Goal: Information Seeking & Learning: Learn about a topic

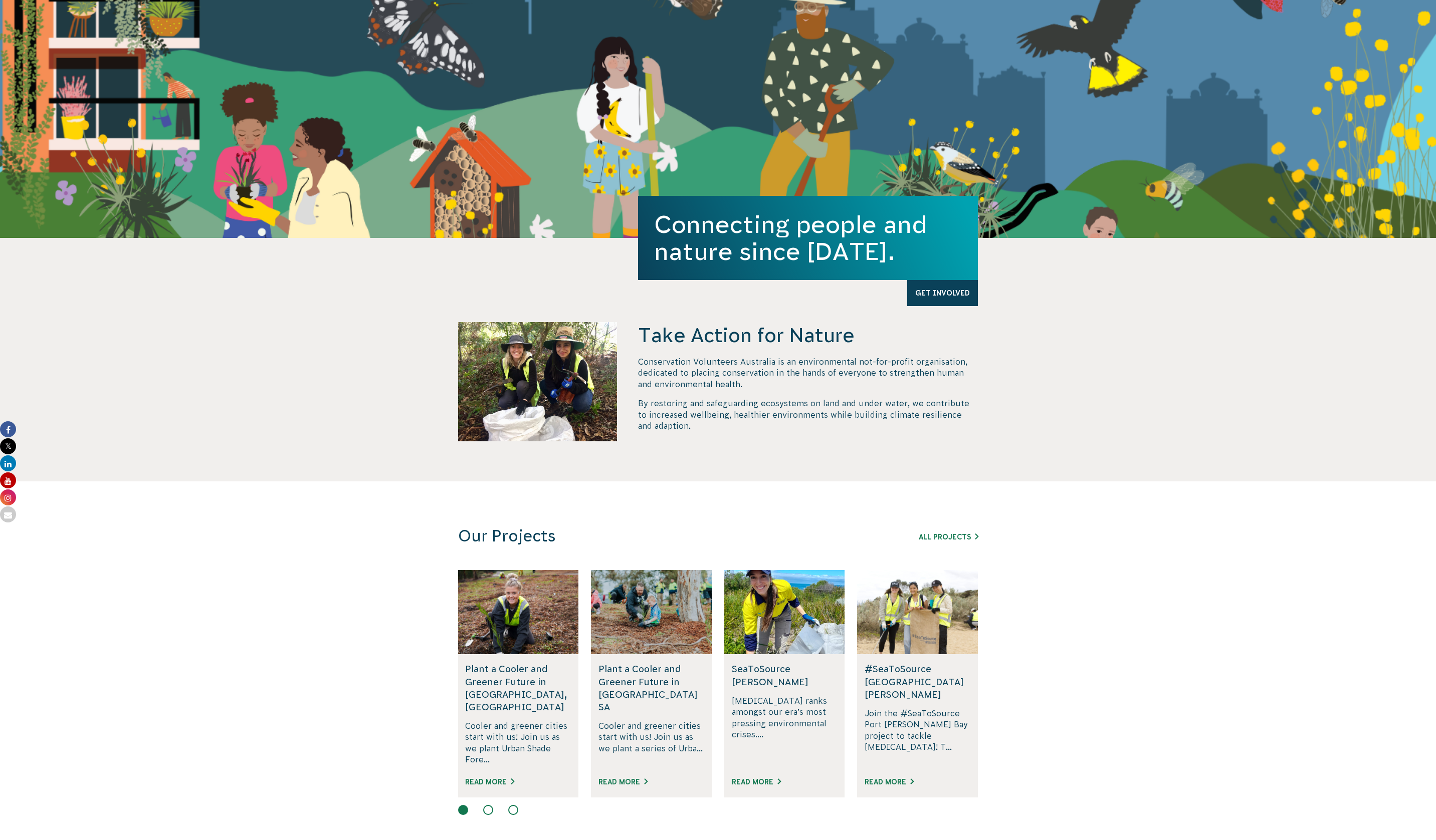
scroll to position [234, 0]
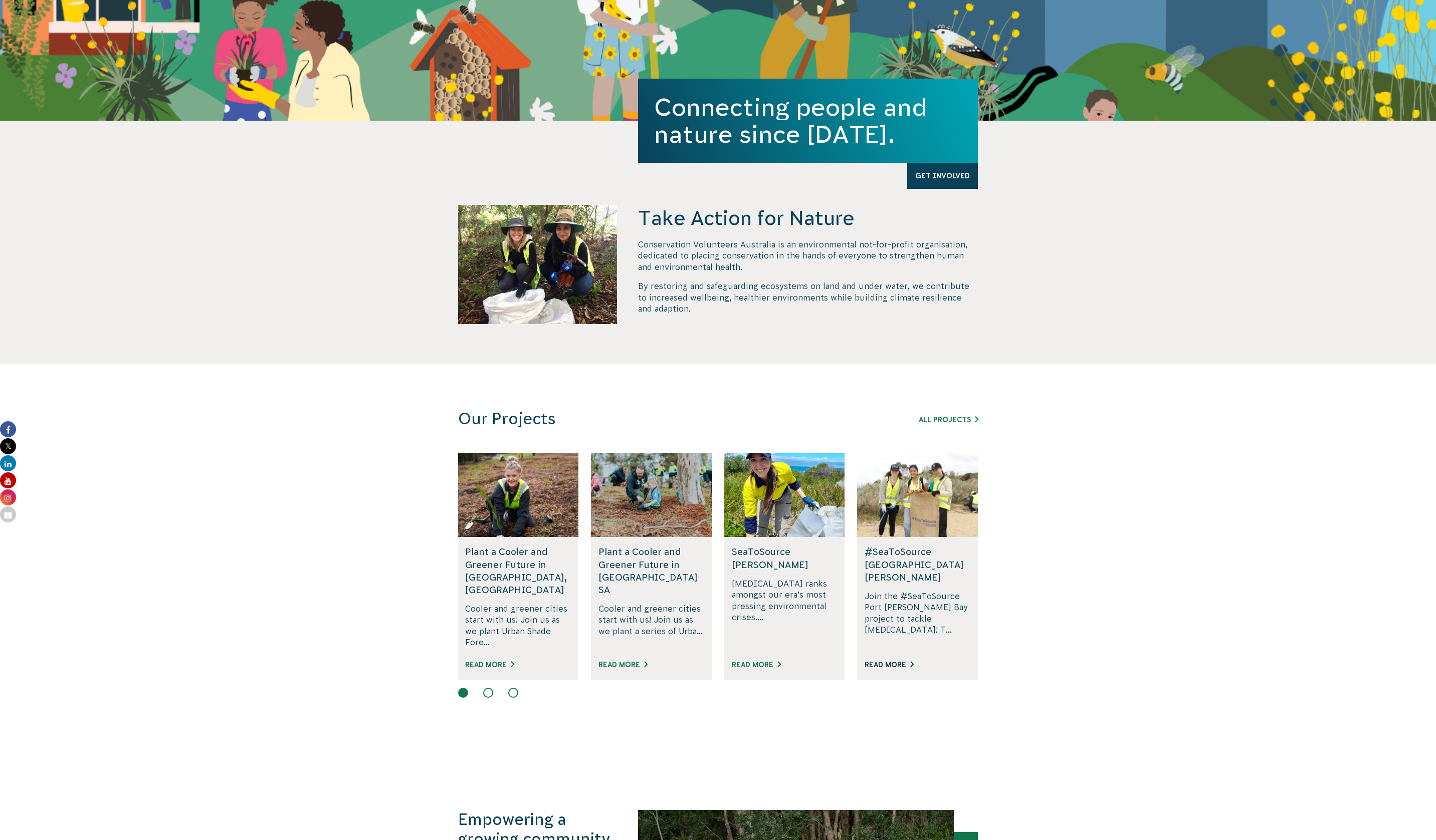
click at [886, 661] on link "Read More" at bounding box center [889, 665] width 49 height 8
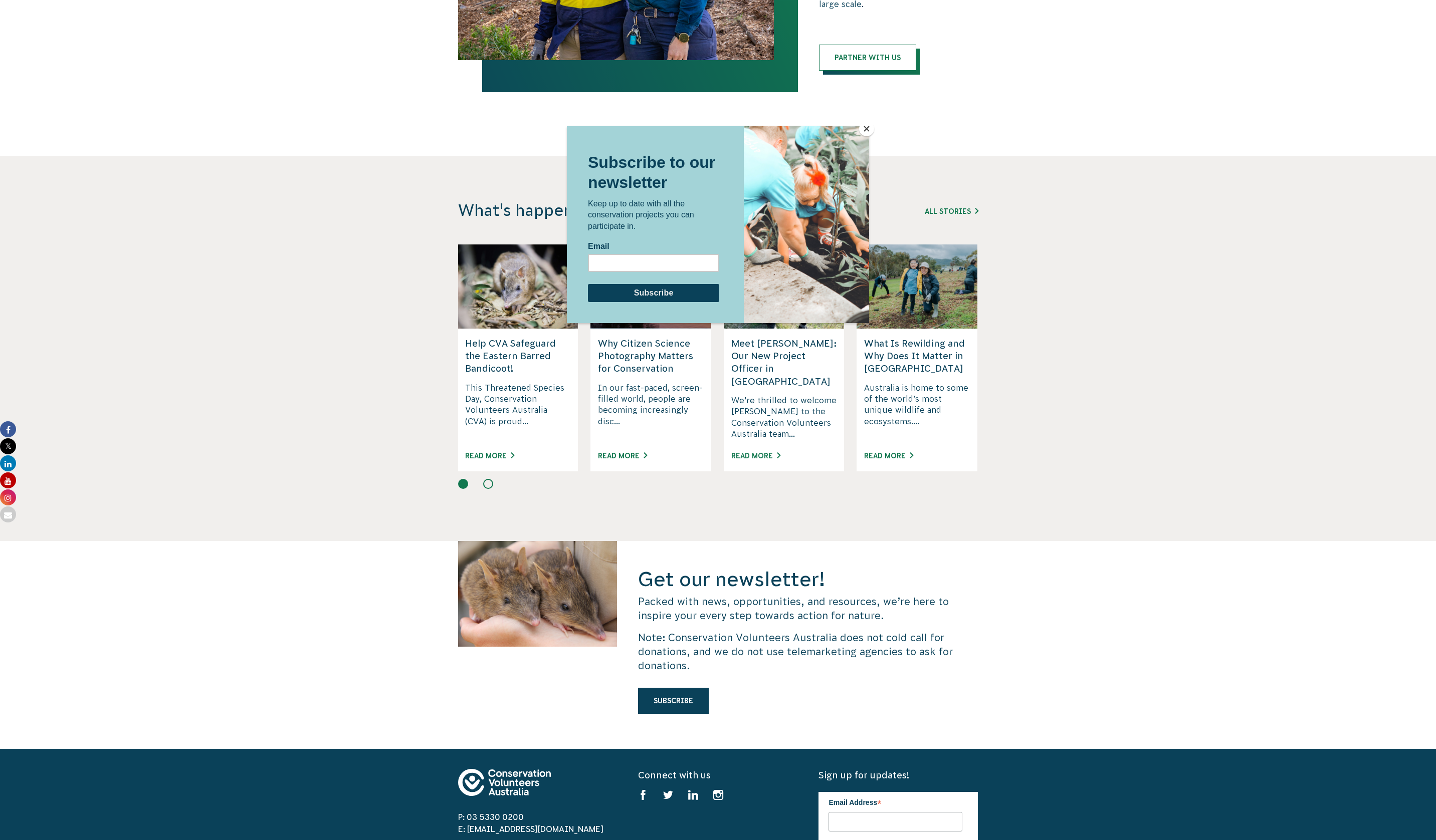
scroll to position [2338, 0]
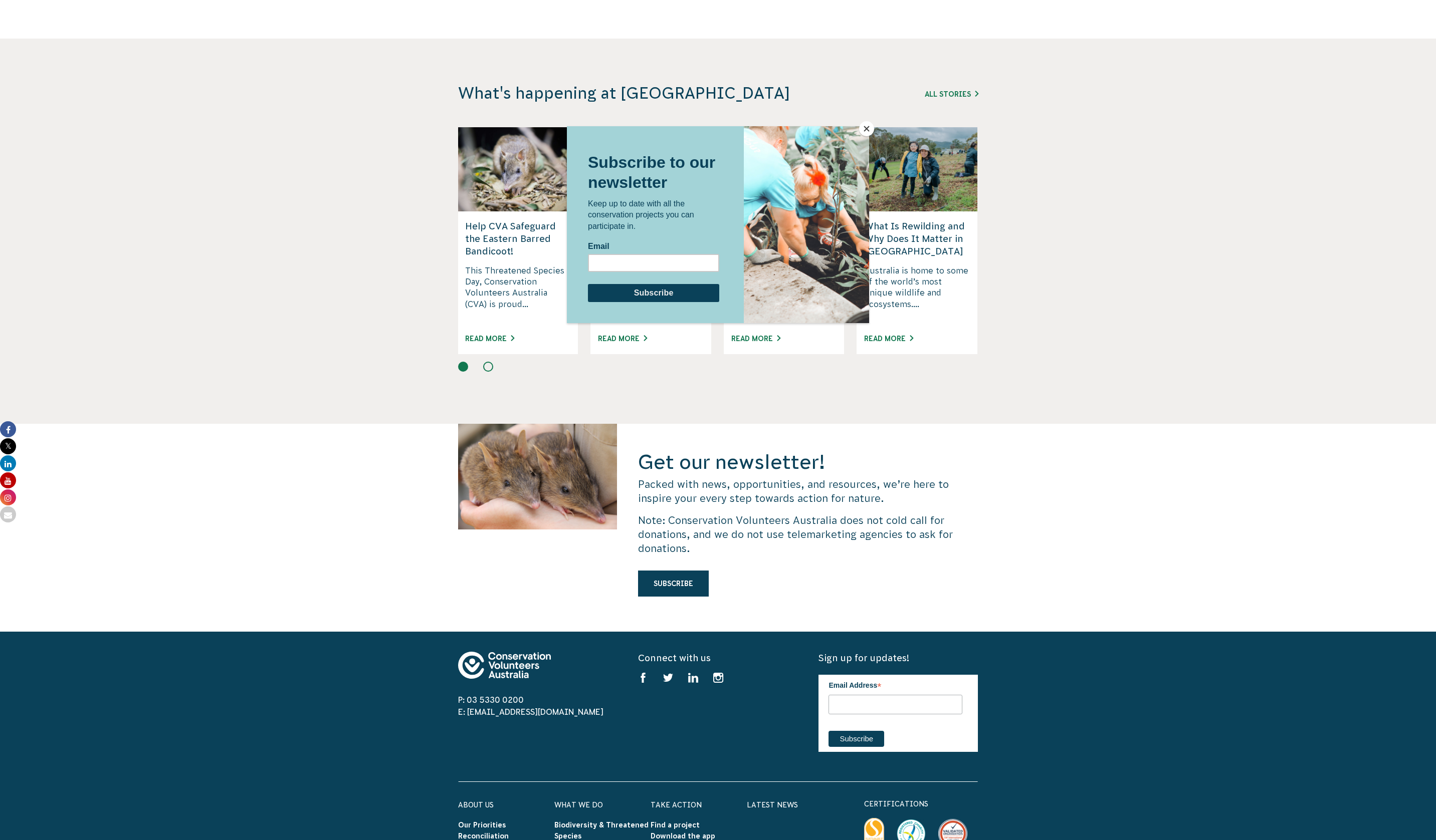
drag, startPoint x: 533, startPoint y: 685, endPoint x: 476, endPoint y: 685, distance: 57.0
click at [476, 685] on div at bounding box center [718, 420] width 1436 height 840
drag, startPoint x: 473, startPoint y: 686, endPoint x: 491, endPoint y: 685, distance: 18.0
click at [488, 685] on div at bounding box center [718, 420] width 1436 height 840
click at [504, 682] on div at bounding box center [718, 420] width 1436 height 840
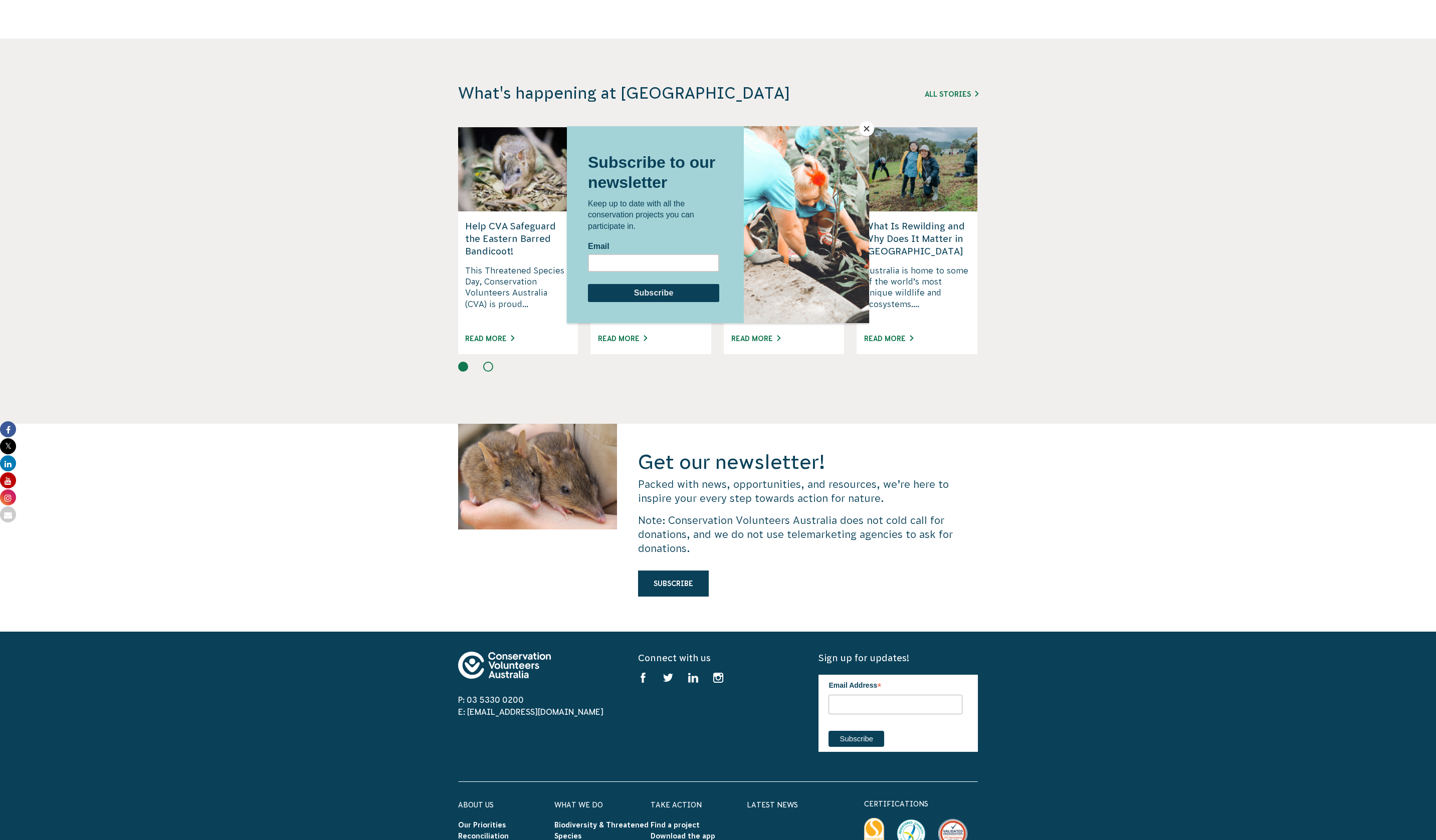
click at [523, 684] on div at bounding box center [718, 420] width 1436 height 840
drag, startPoint x: 528, startPoint y: 684, endPoint x: 463, endPoint y: 685, distance: 65.0
click at [463, 685] on div at bounding box center [718, 420] width 1436 height 840
click at [482, 683] on div at bounding box center [718, 420] width 1436 height 840
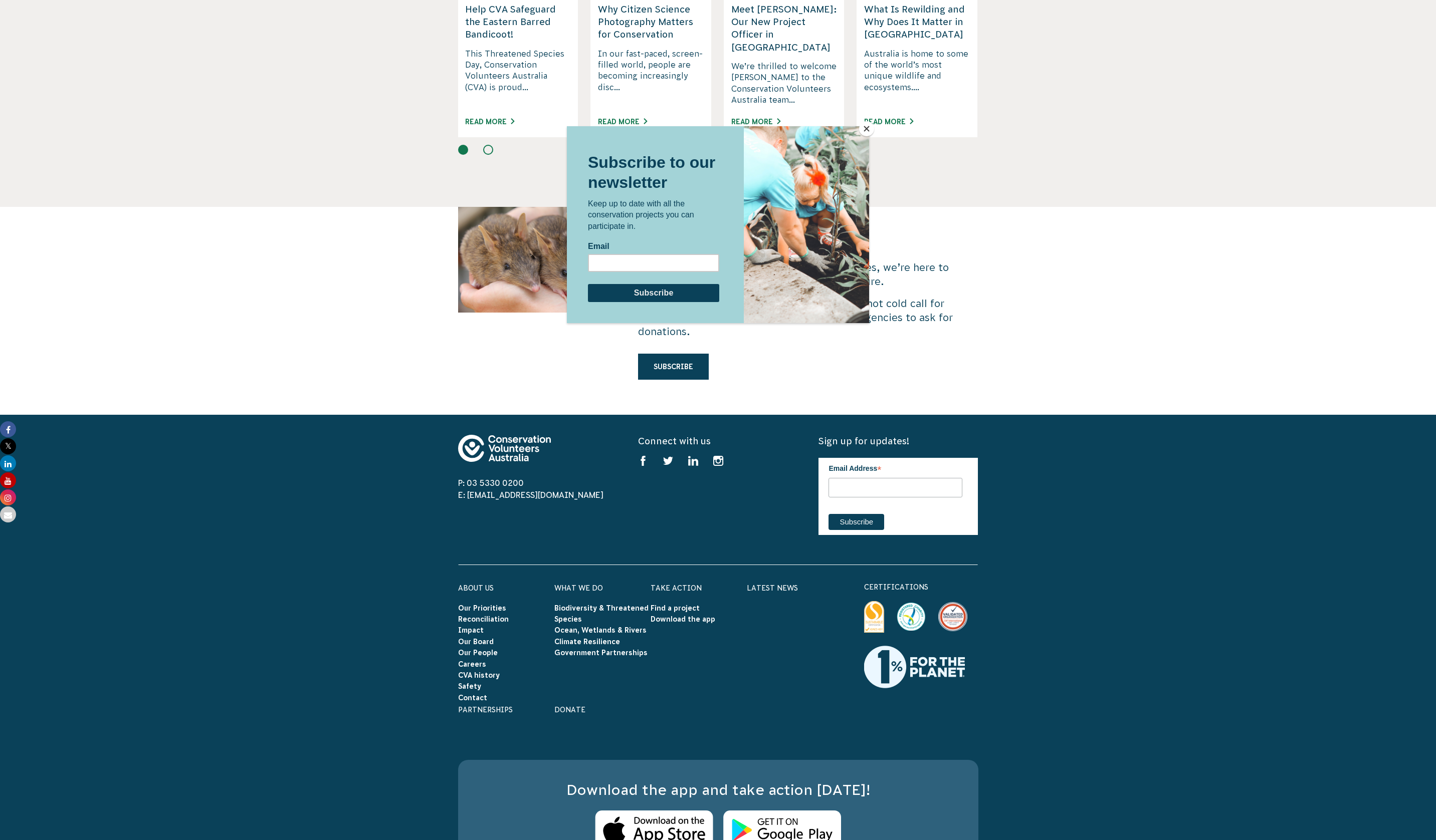
scroll to position [2572, 0]
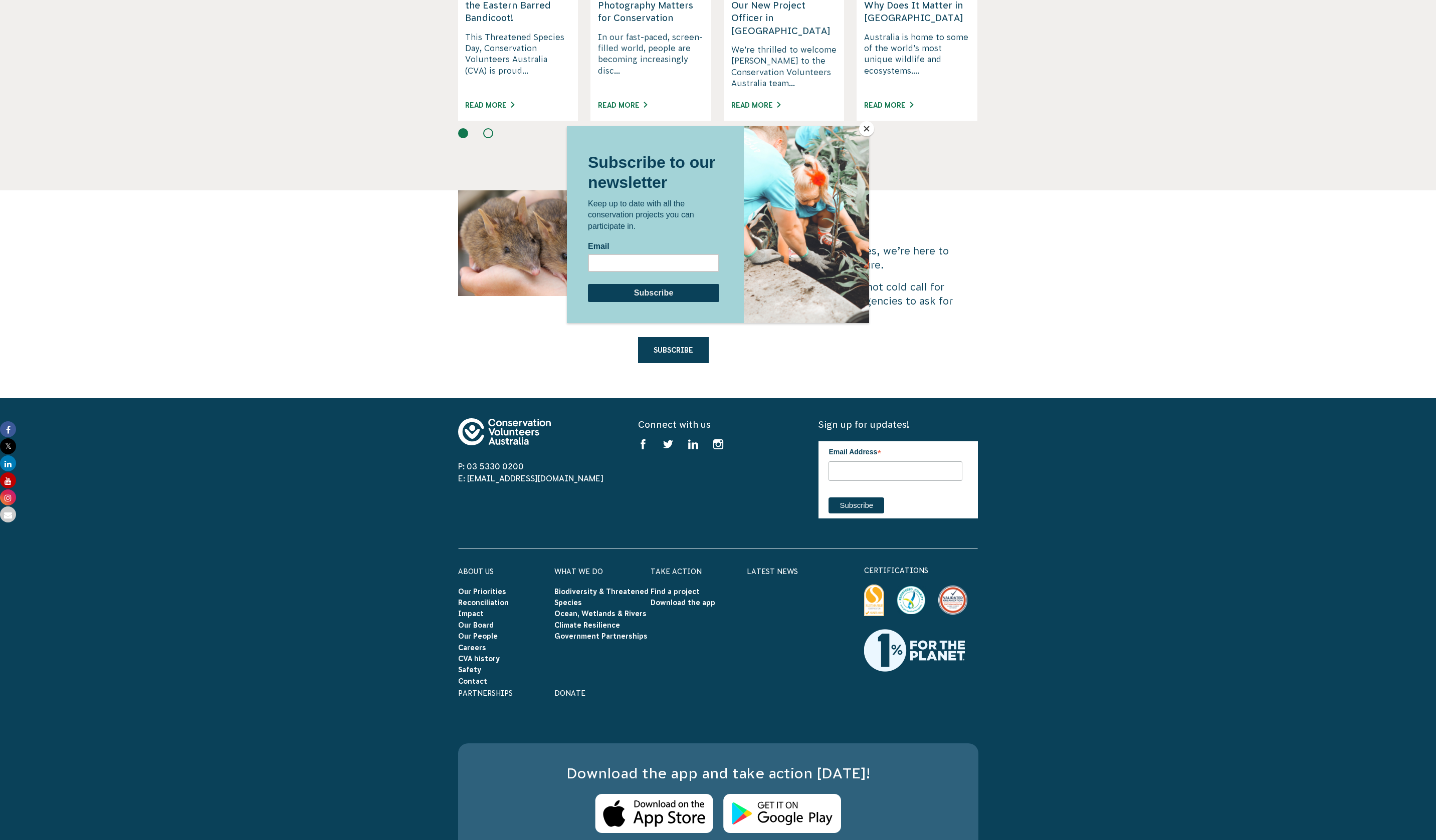
click at [550, 480] on div at bounding box center [718, 420] width 1436 height 840
click at [471, 310] on div at bounding box center [718, 420] width 1436 height 840
click at [868, 131] on button "Close" at bounding box center [867, 129] width 15 height 15
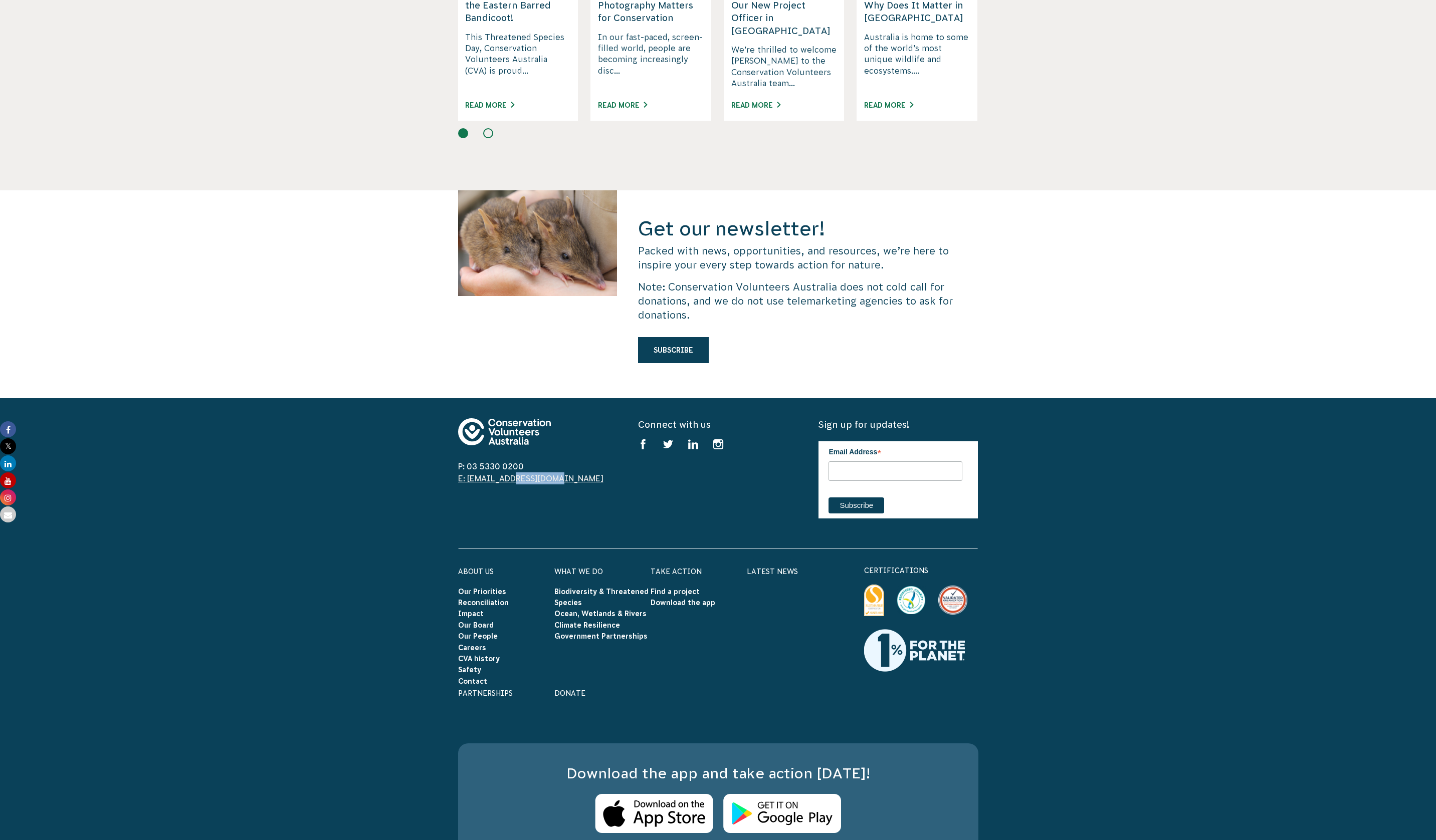
drag, startPoint x: 533, startPoint y: 452, endPoint x: 490, endPoint y: 452, distance: 43.0
click at [490, 472] on span "E: [EMAIL_ADDRESS][DOMAIN_NAME]" at bounding box center [537, 478] width 159 height 12
click at [477, 468] on div "P: 03 5330 0200 E: info@cva.org.au" at bounding box center [537, 473] width 159 height 110
drag, startPoint x: 532, startPoint y: 451, endPoint x: 466, endPoint y: 450, distance: 66.0
click at [466, 472] on span "E: [EMAIL_ADDRESS][DOMAIN_NAME]" at bounding box center [537, 478] width 159 height 12
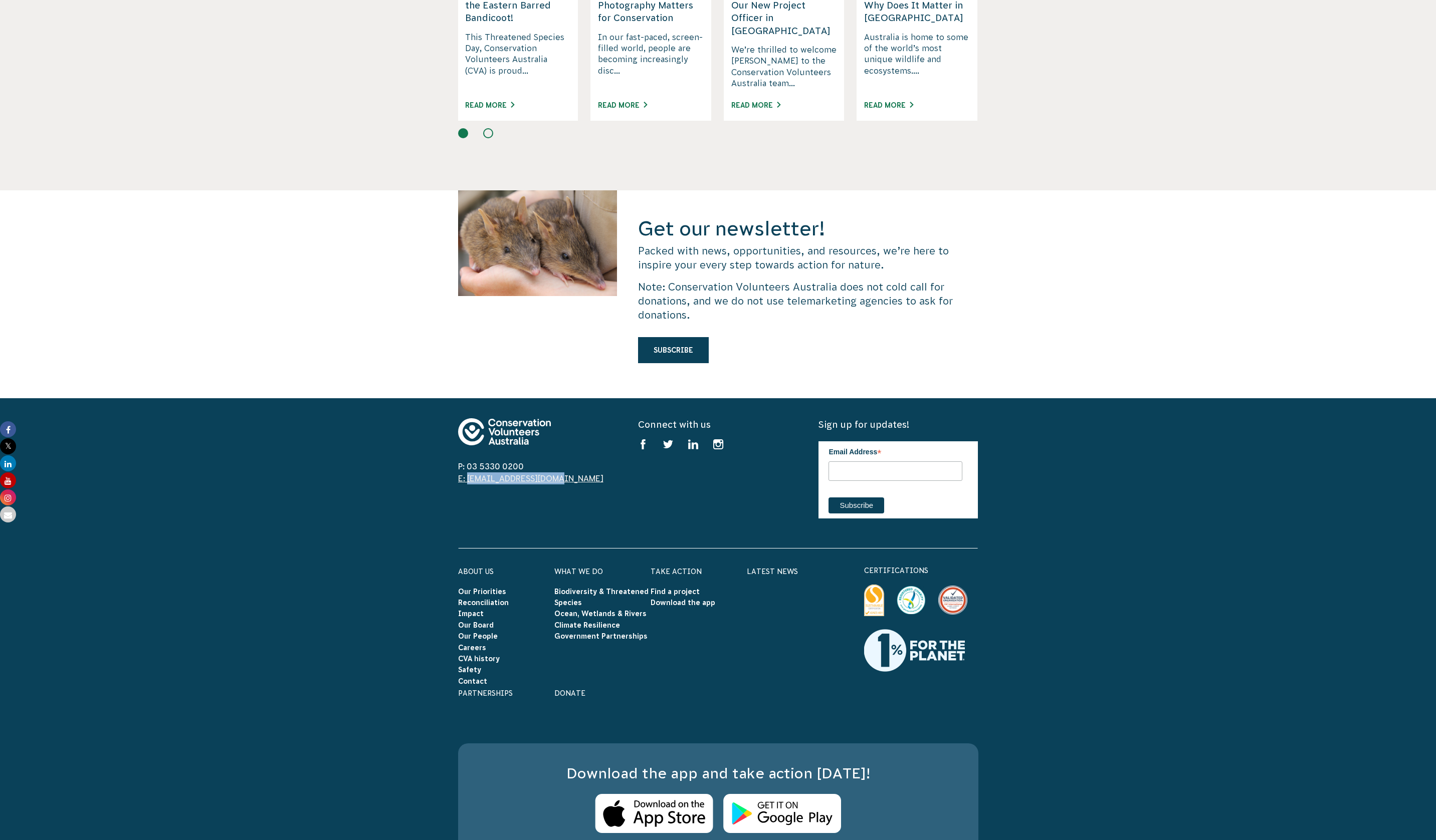
copy link "info@cva.org.au"
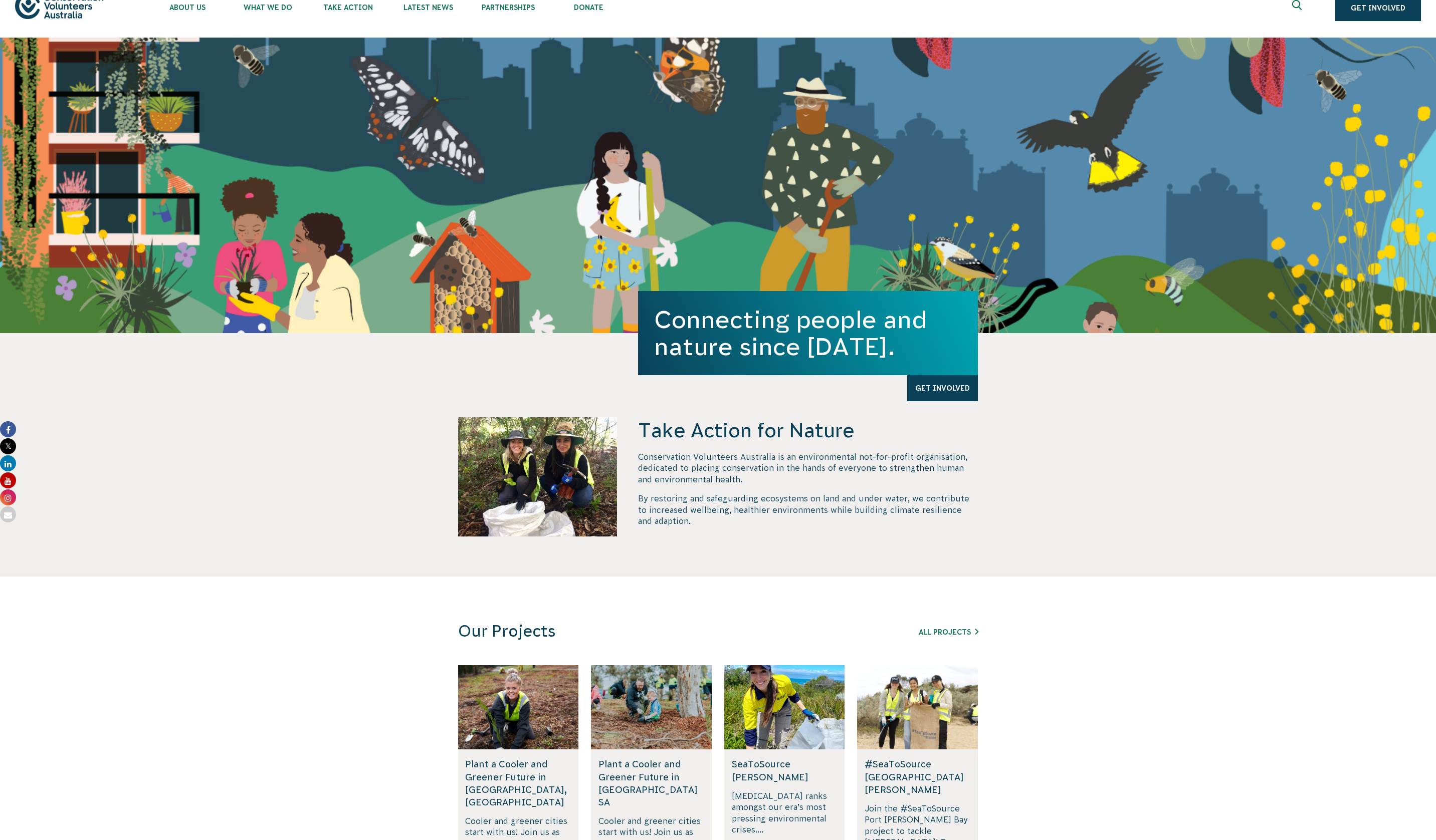
scroll to position [0, 0]
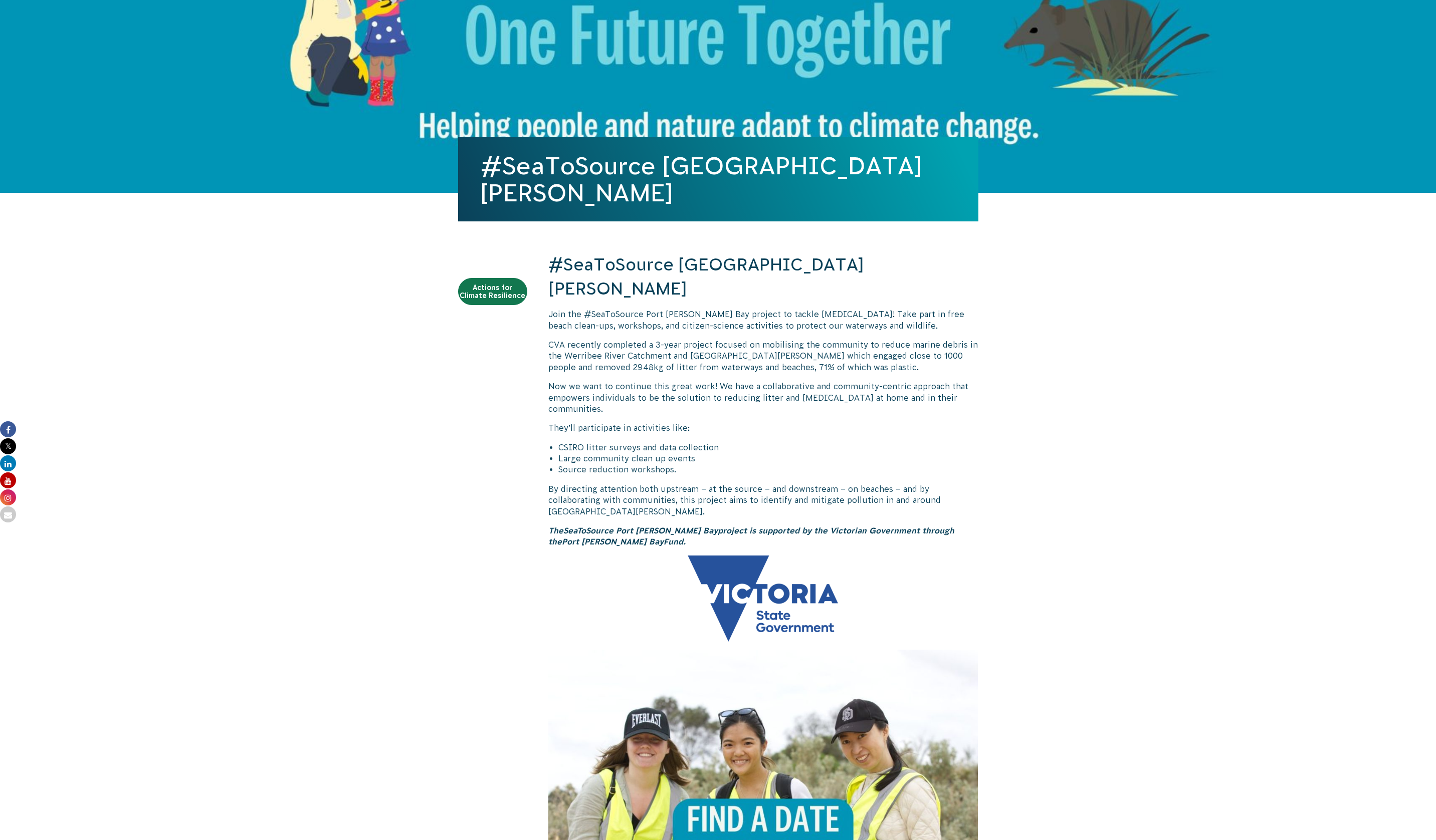
scroll to position [234, 0]
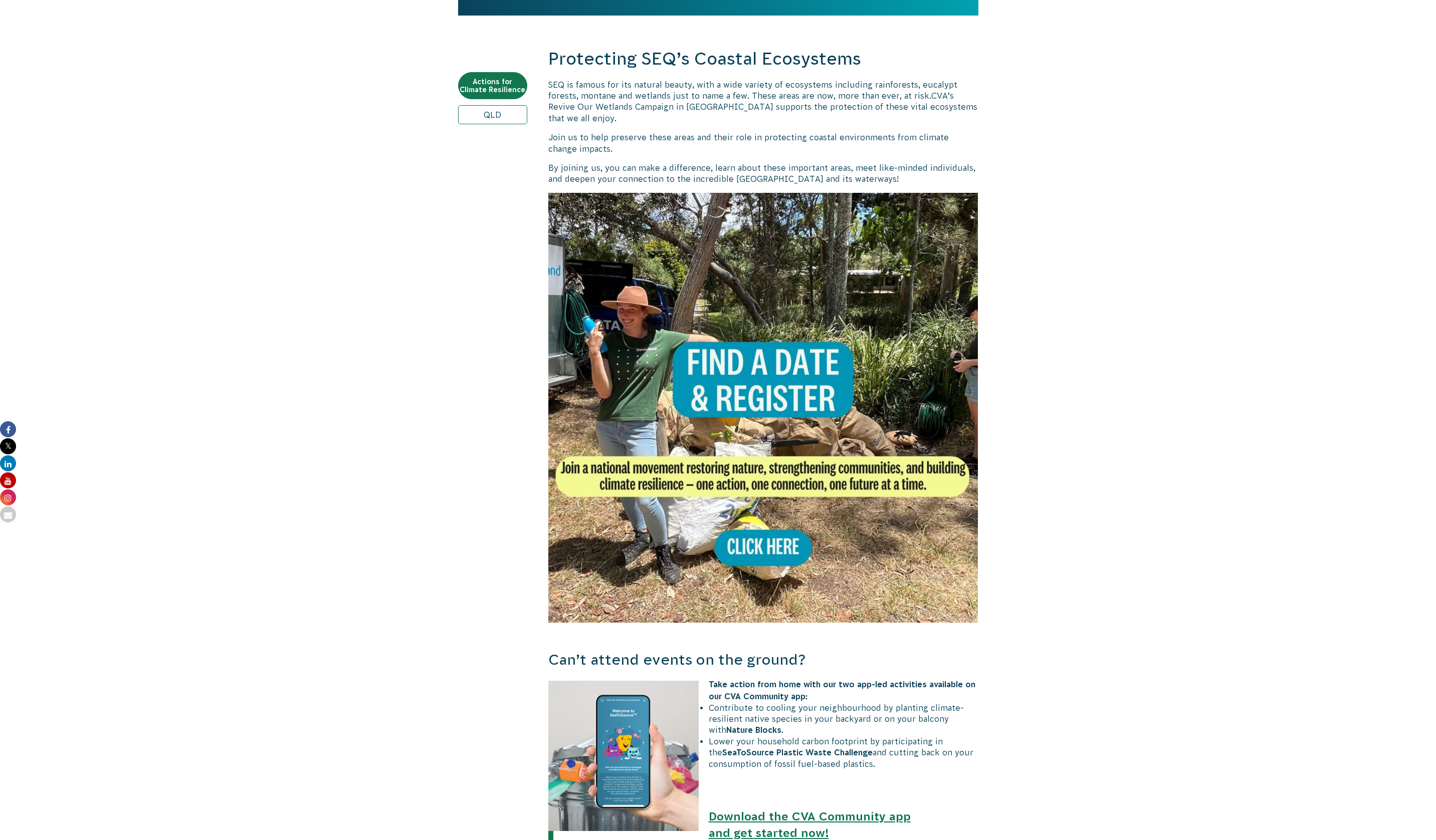
scroll to position [351, 0]
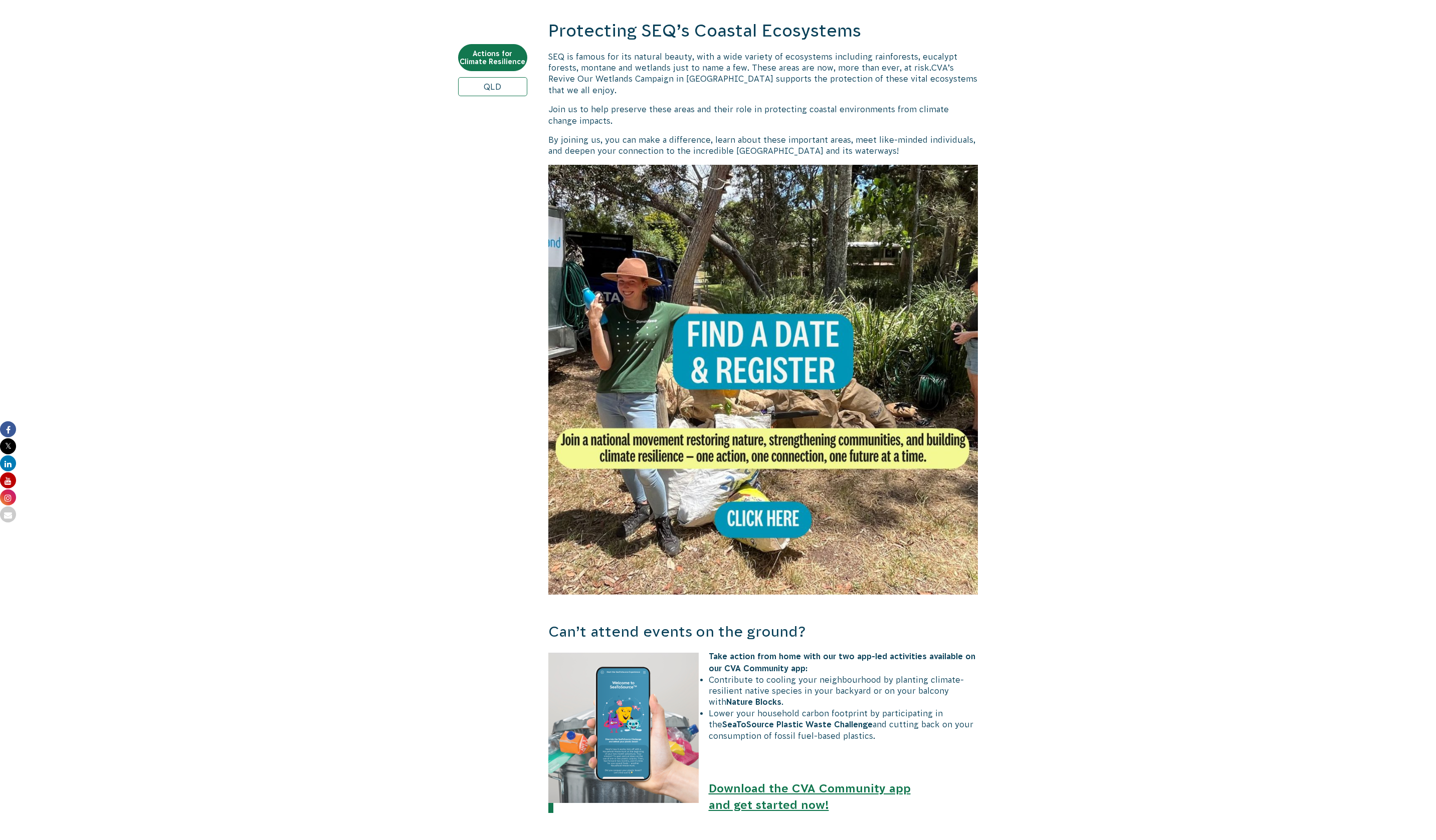
click at [769, 525] on img at bounding box center [763, 379] width 430 height 430
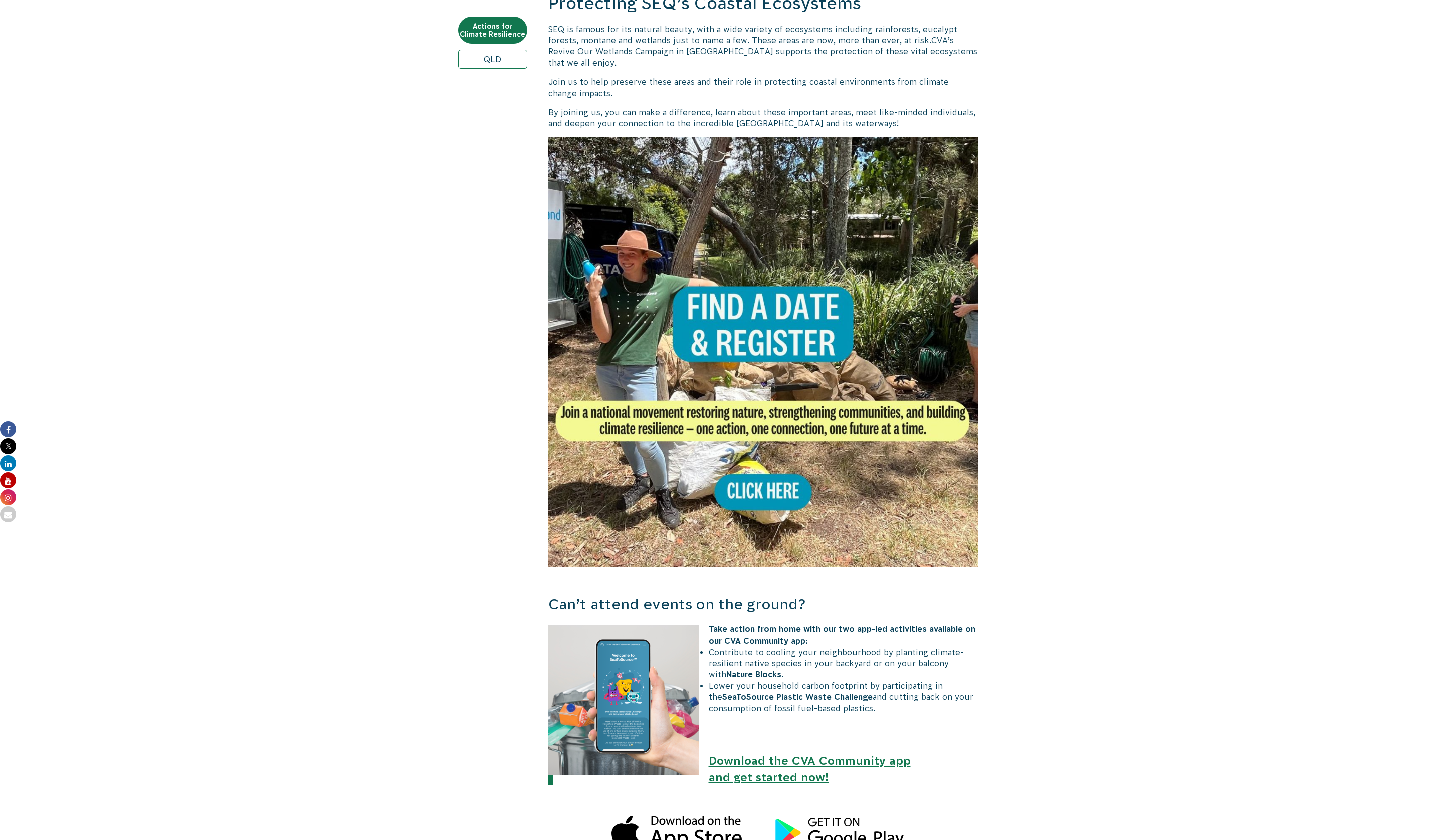
scroll to position [234, 0]
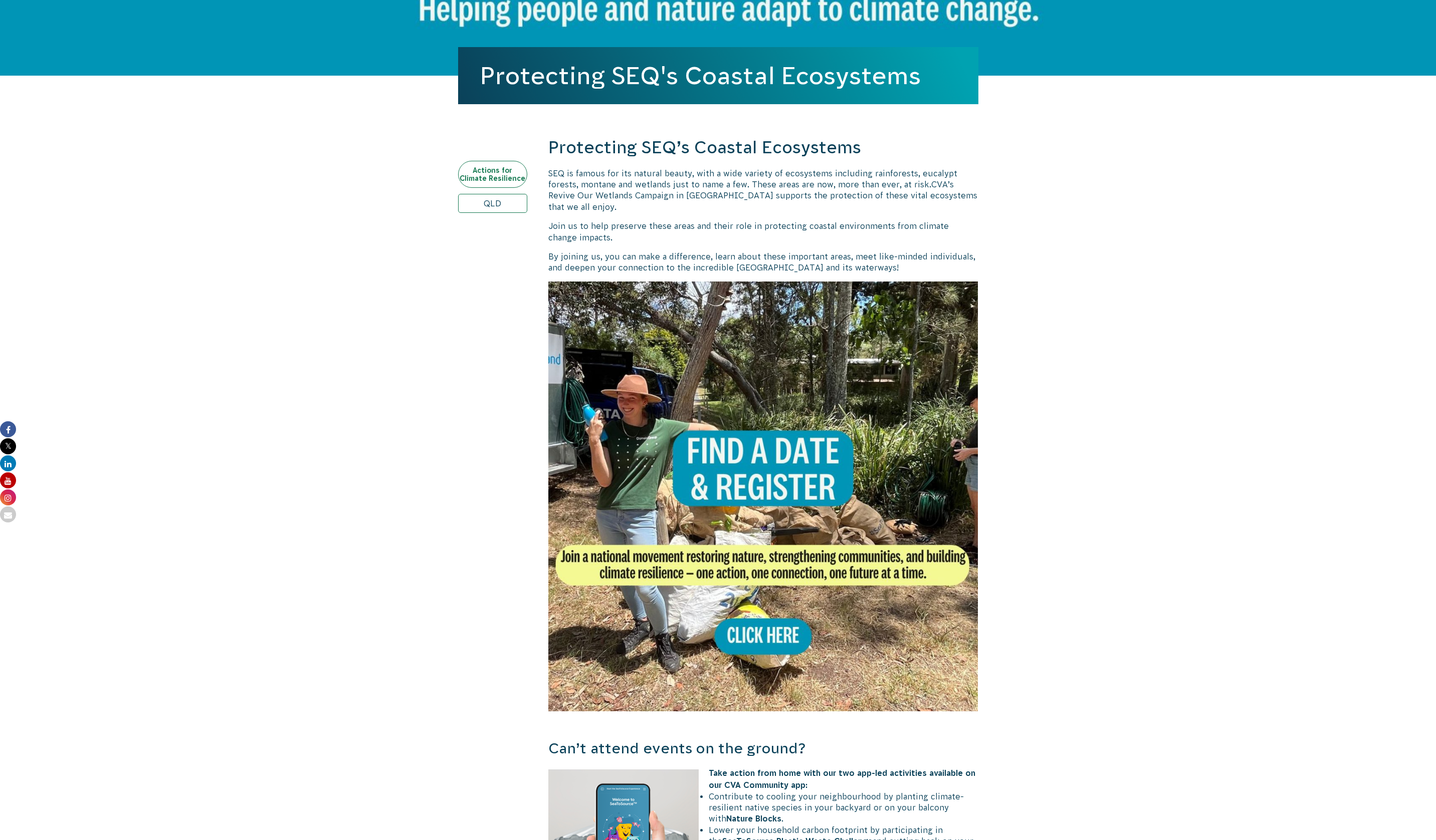
click at [520, 180] on link "Actions for Climate Resilience" at bounding box center [492, 174] width 69 height 27
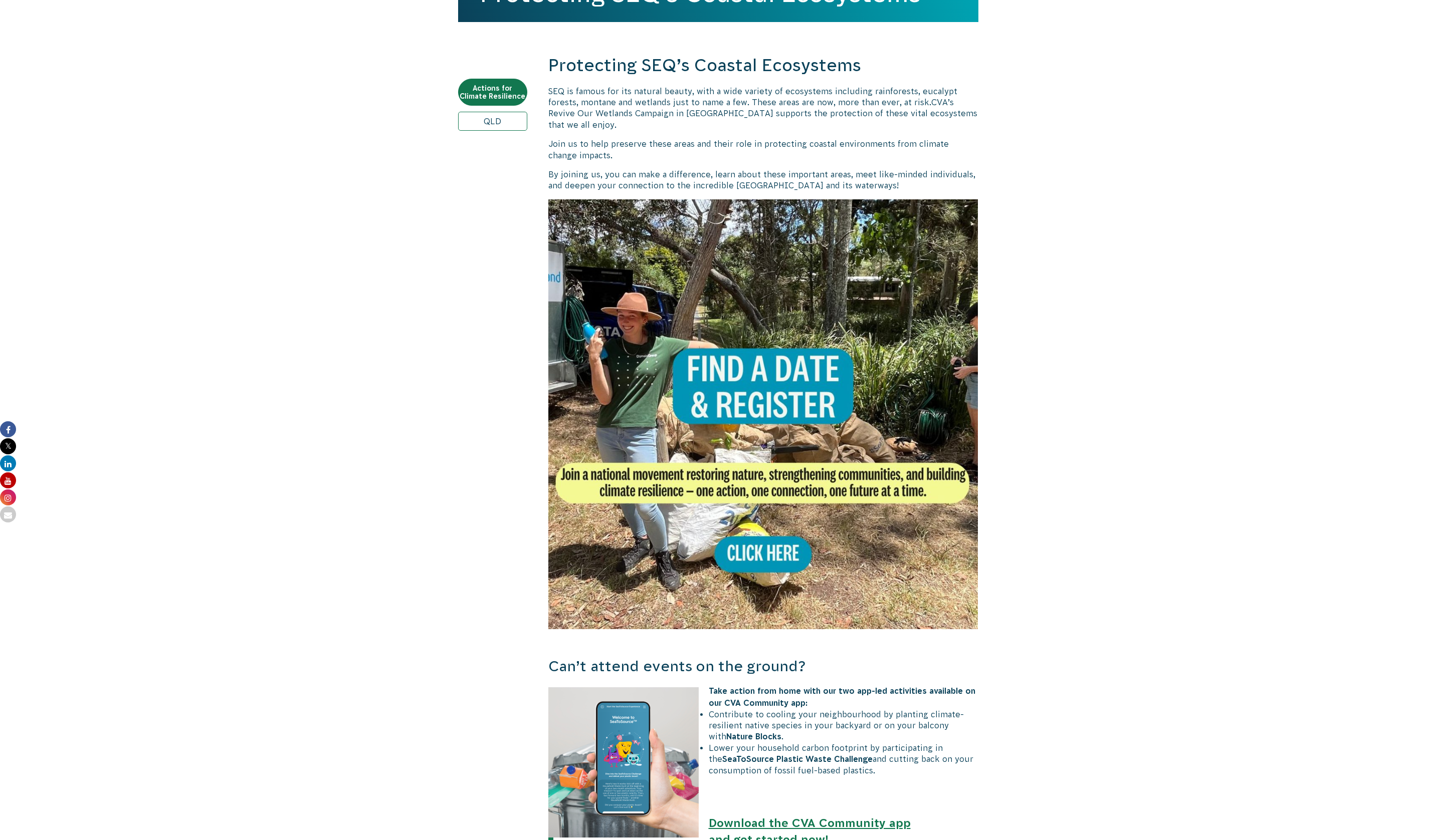
scroll to position [351, 0]
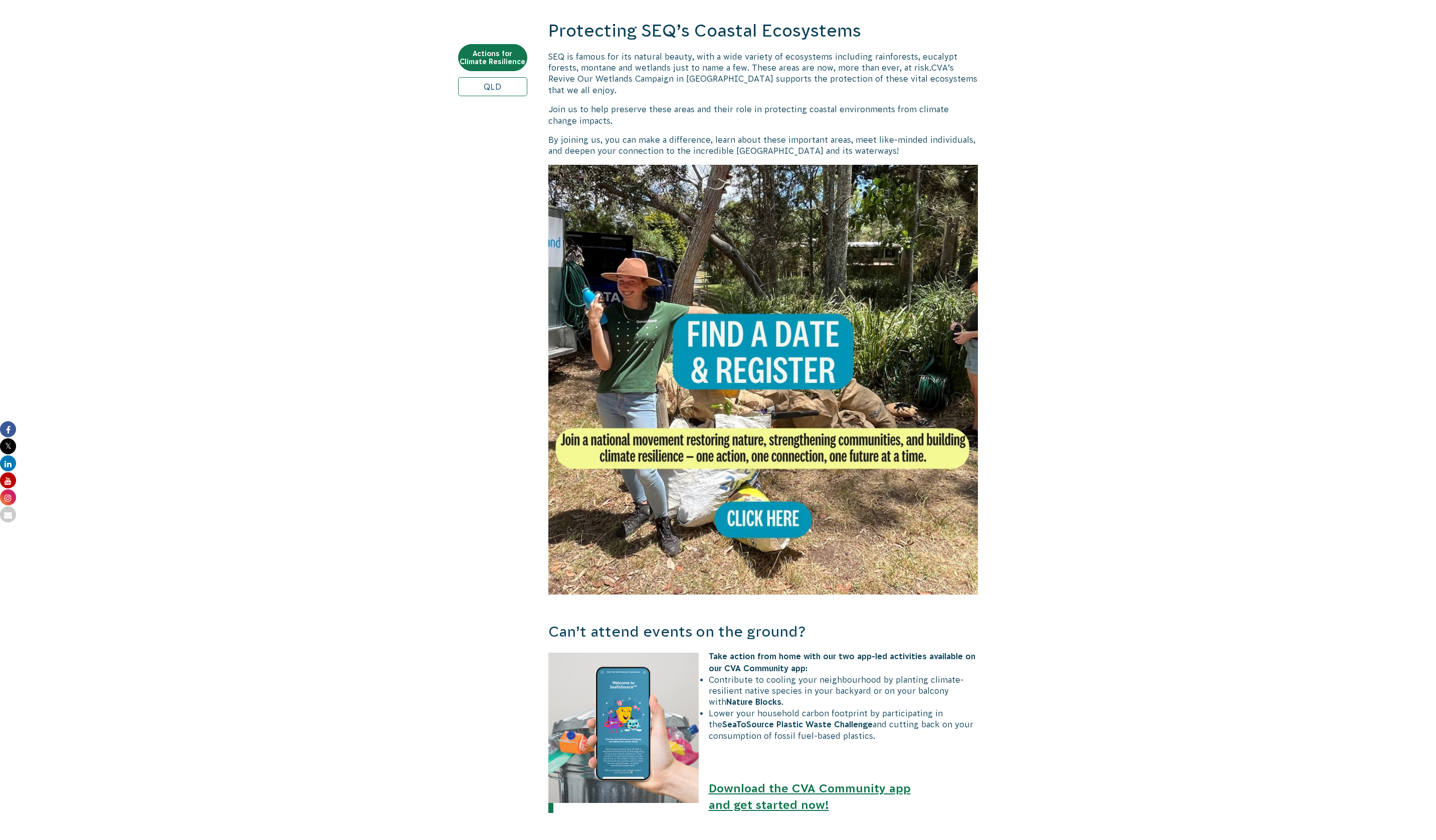
click at [771, 509] on img at bounding box center [763, 379] width 430 height 430
drag, startPoint x: 862, startPoint y: 31, endPoint x: 548, endPoint y: 31, distance: 314.0
click at [548, 31] on h2 "Protecting SEQ’s Coastal Ecosystems" at bounding box center [763, 31] width 430 height 24
copy h2 "Protecting SEQ’s Coastal Ecosystems"
